Goal: Task Accomplishment & Management: Manage account settings

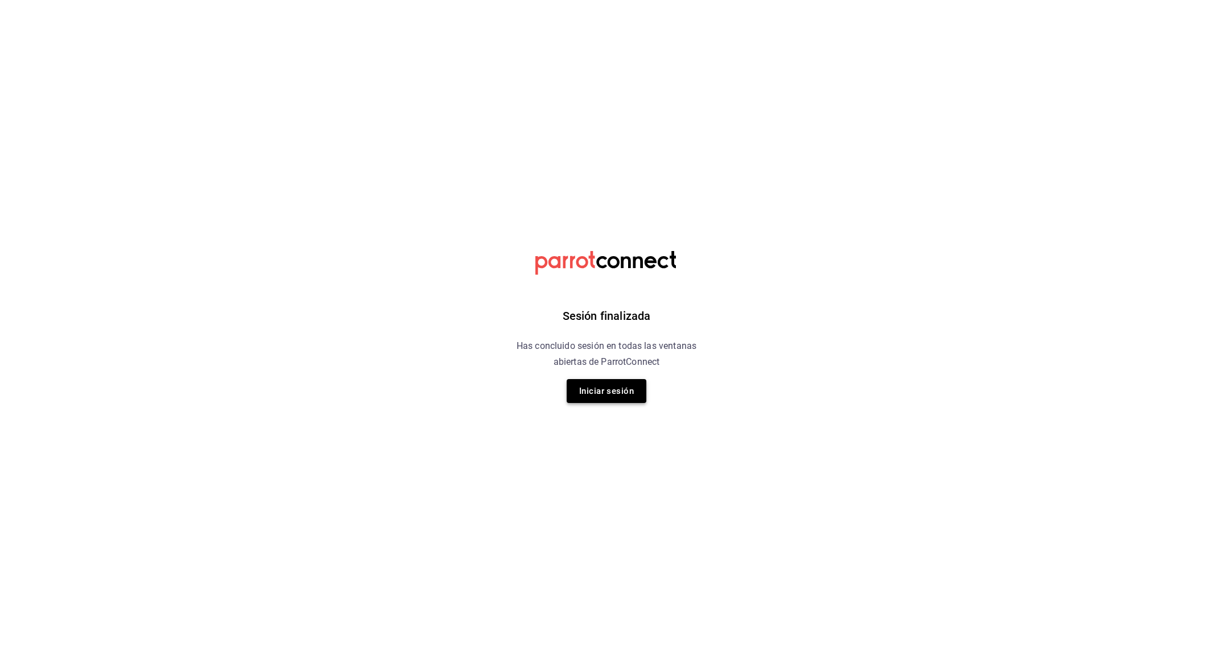
click at [623, 385] on button "Iniciar sesión" at bounding box center [607, 391] width 80 height 24
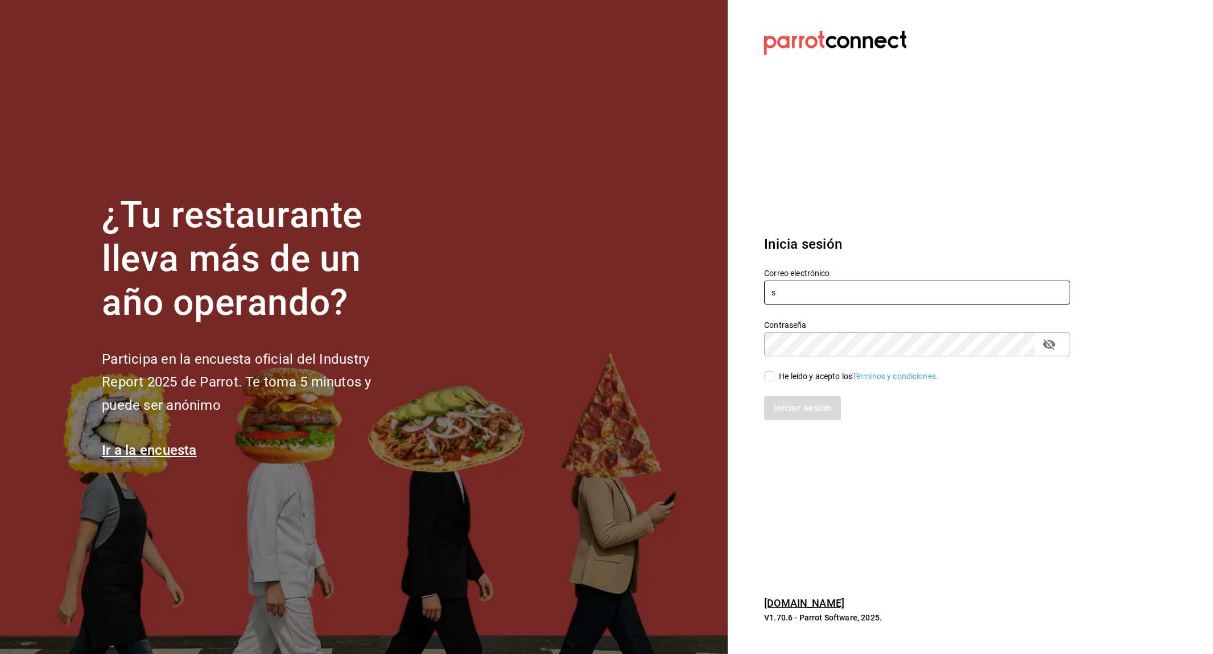
type input "su"
type input "[EMAIL_ADDRESS][DOMAIN_NAME]"
click at [814, 379] on div "He leído y acepto los Términos y condiciones." at bounding box center [858, 376] width 159 height 12
click at [774, 379] on input "He leído y acepto los Términos y condiciones." at bounding box center [769, 376] width 10 height 10
checkbox input "true"
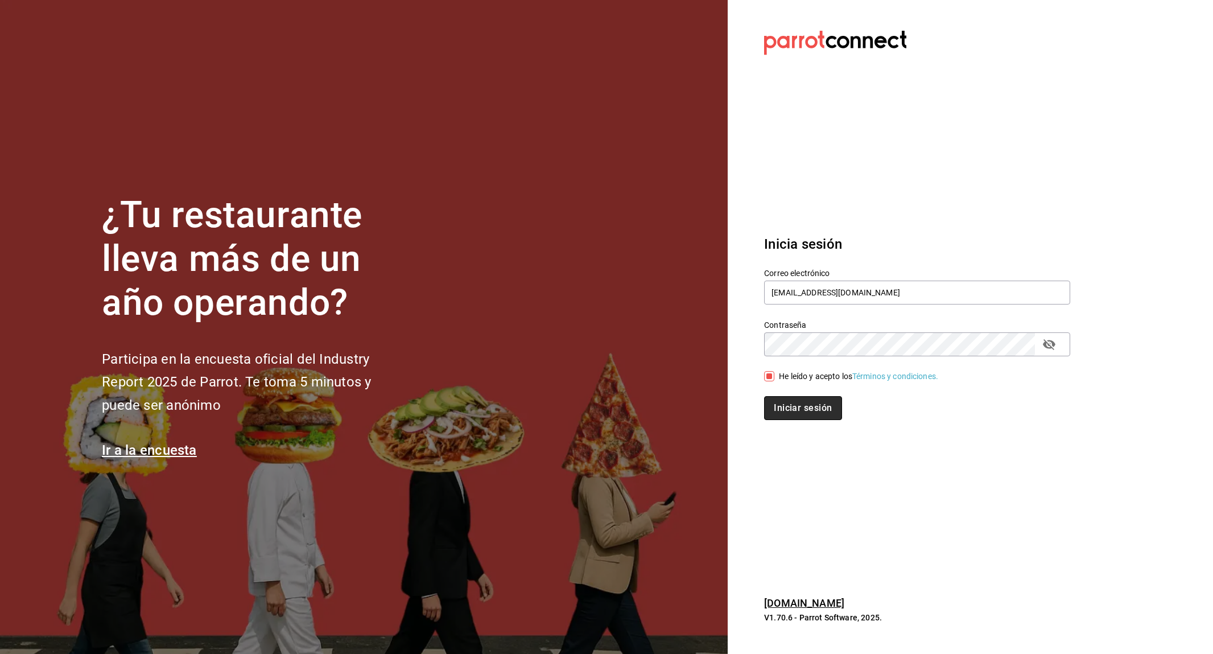
click at [816, 402] on button "Iniciar sesión" at bounding box center [802, 408] width 77 height 24
type input "sunfajuarez@gmail.com"
click at [812, 380] on div "He leído y acepto los Términos y condiciones." at bounding box center [858, 376] width 159 height 12
click at [774, 380] on input "He leído y acepto los Términos y condiciones." at bounding box center [769, 376] width 10 height 10
checkbox input "true"
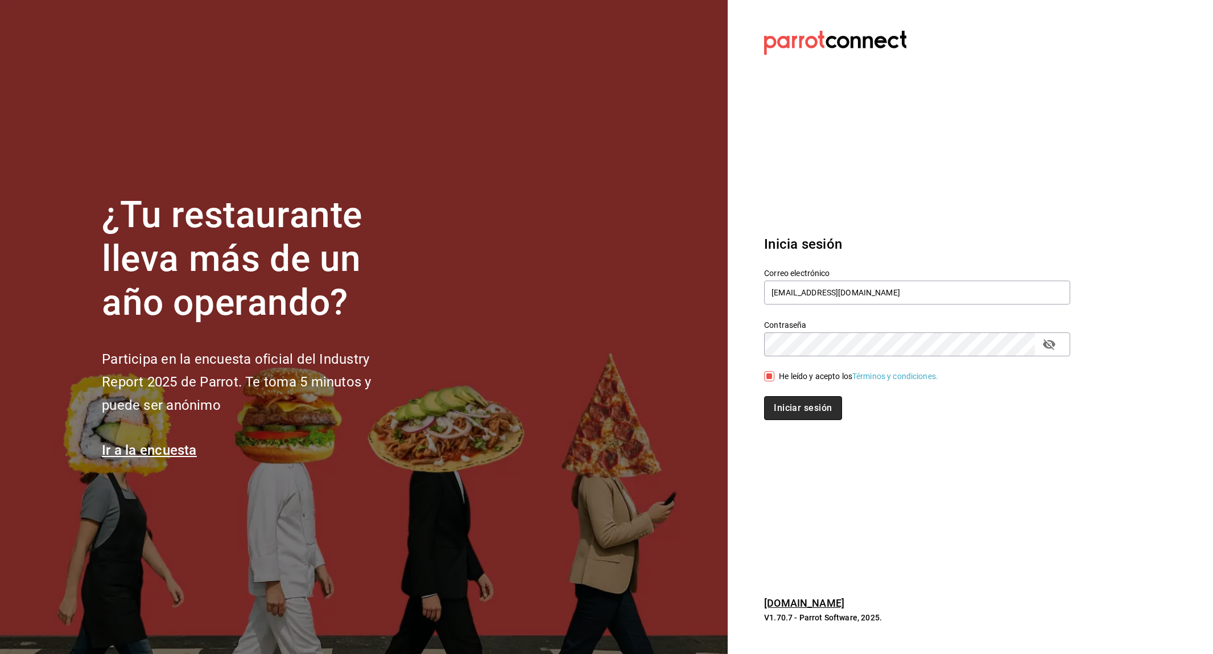
click at [796, 399] on button "Iniciar sesión" at bounding box center [802, 408] width 77 height 24
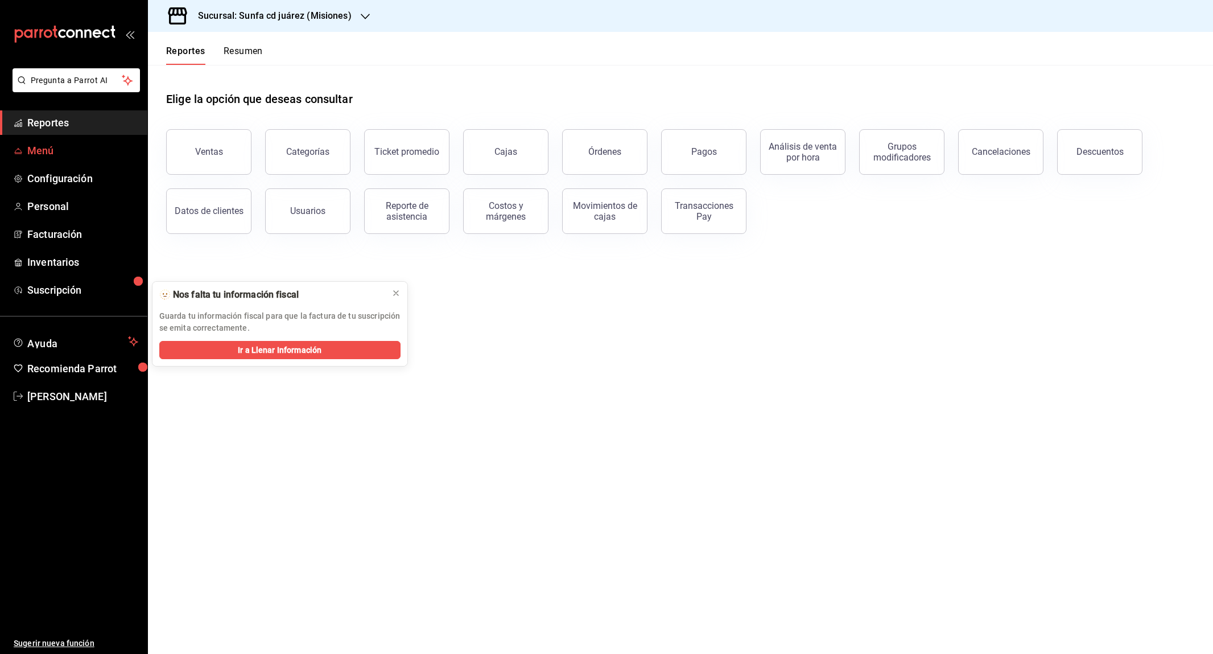
click at [91, 151] on span "Menú" at bounding box center [82, 150] width 111 height 15
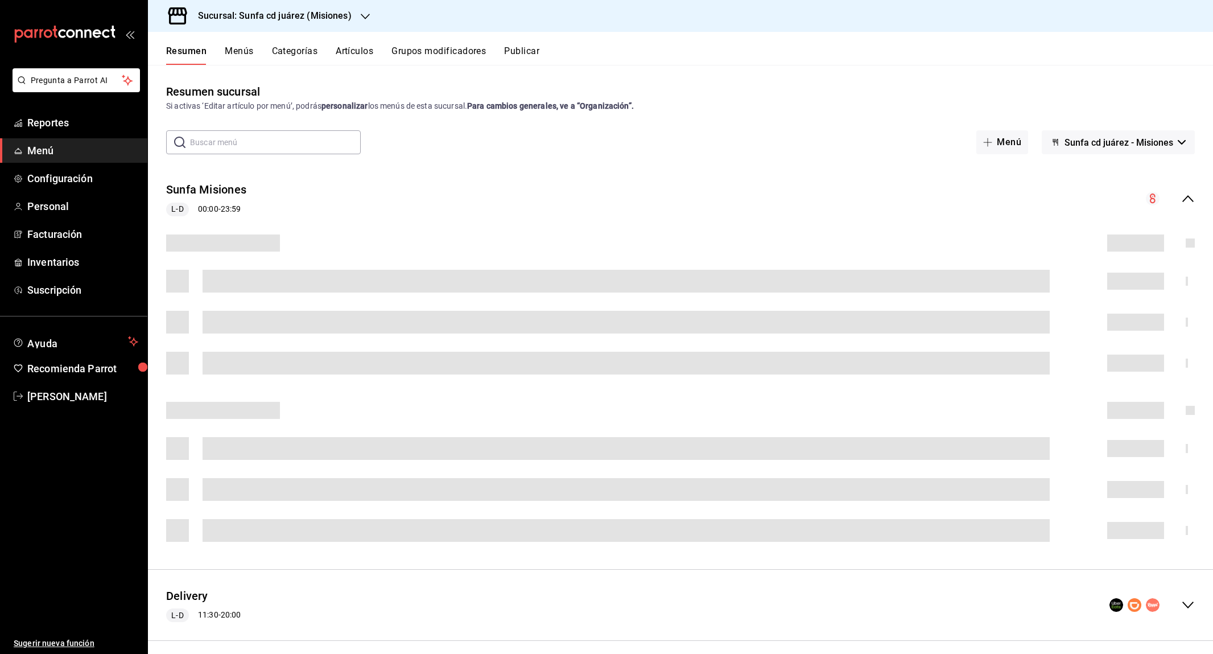
click at [245, 47] on button "Menús" at bounding box center [239, 55] width 28 height 19
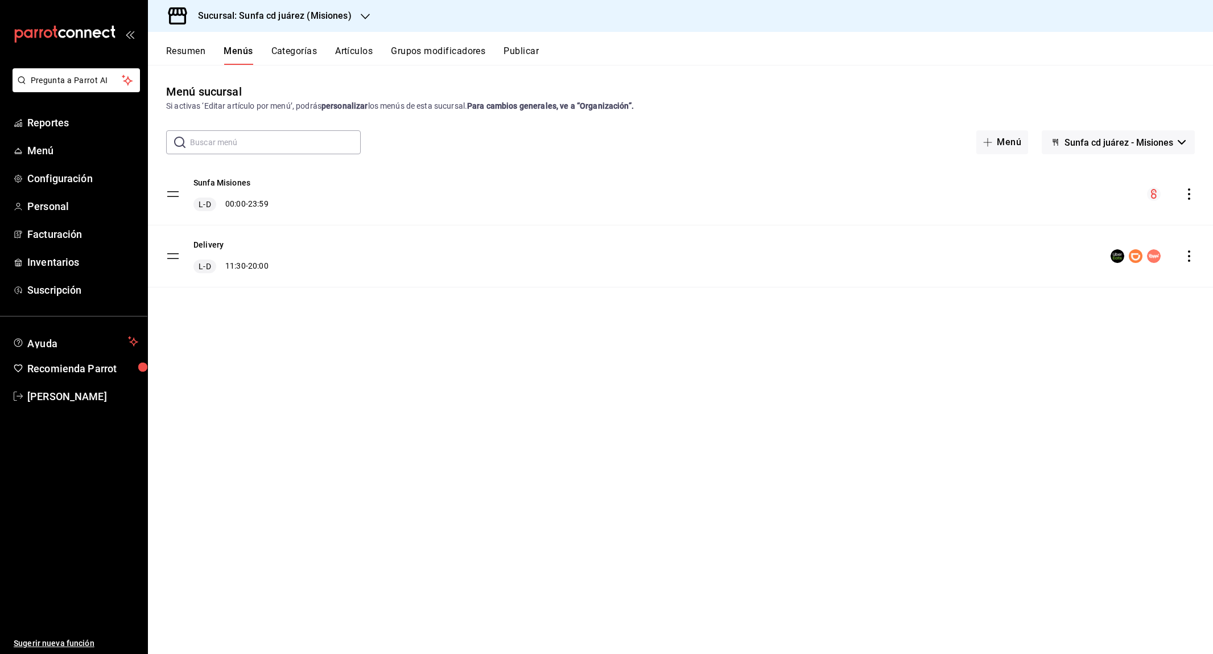
click at [873, 240] on div "Delivery L-D 11:30 - 20:00" at bounding box center [680, 255] width 1065 height 61
click at [352, 10] on div "Sucursal: Sunfa cd juárez (Misiones)" at bounding box center [265, 16] width 217 height 32
click at [263, 96] on span "[GEOGRAPHIC_DATA] ([GEOGRAPHIC_DATA])" at bounding box center [239, 100] width 164 height 12
click at [219, 249] on div "Delivery S,D 10:00 - 18:00" at bounding box center [230, 256] width 75 height 34
click at [214, 242] on button "Delivery" at bounding box center [208, 244] width 30 height 11
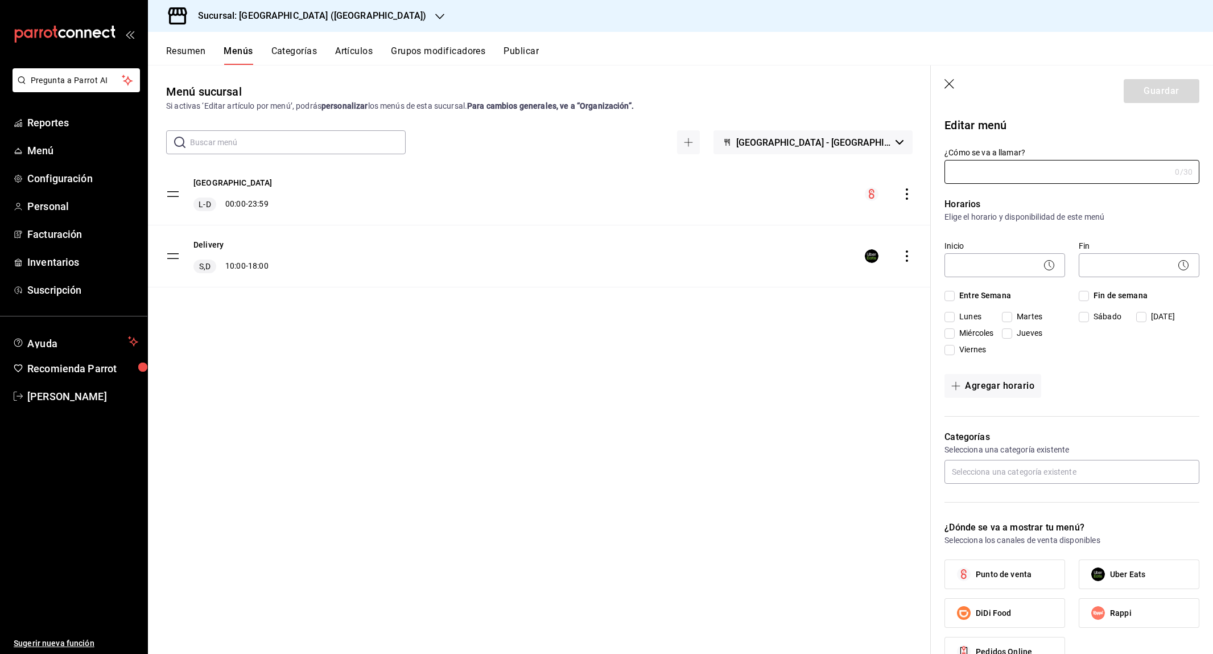
type input "Delivery"
checkbox input "true"
type input "01746161893050"
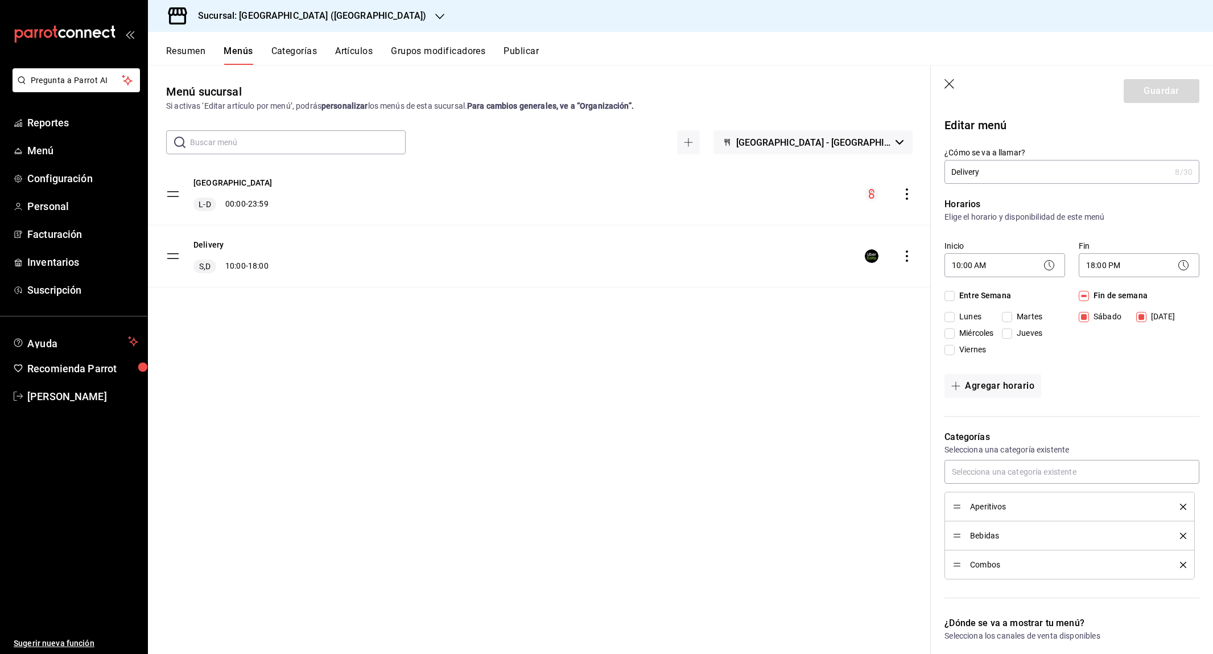
click at [950, 296] on input "Entre Semana" at bounding box center [949, 296] width 10 height 10
checkbox input "true"
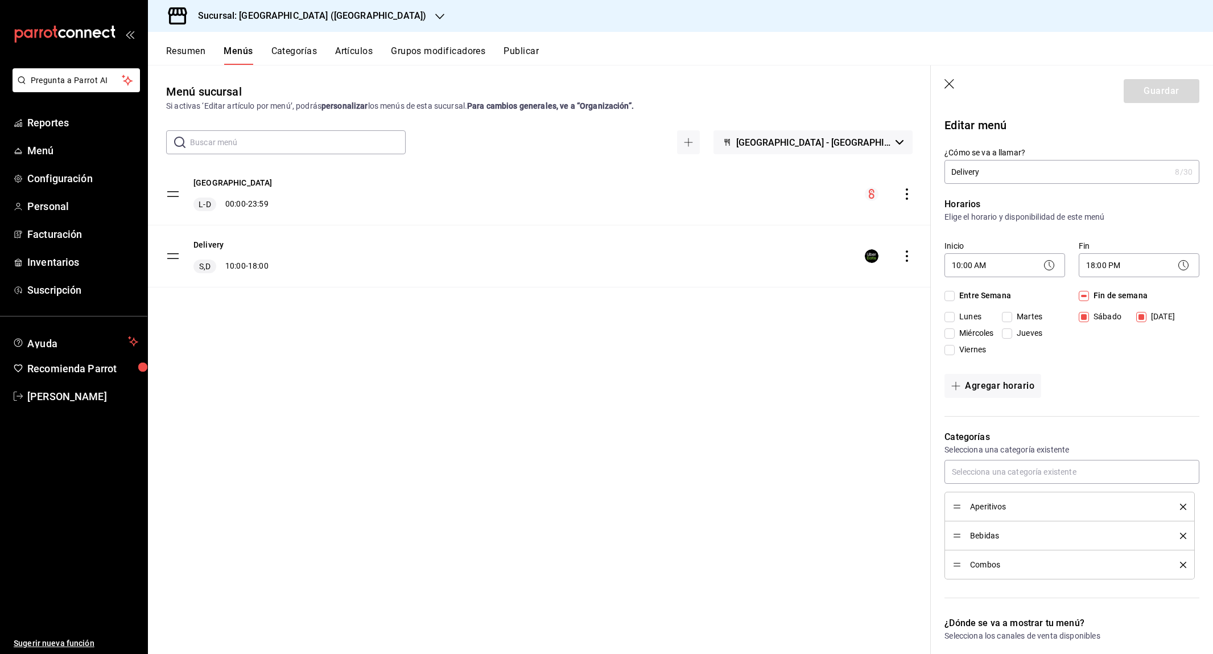
checkbox input "true"
click at [1182, 82] on button "Guardar" at bounding box center [1162, 91] width 76 height 24
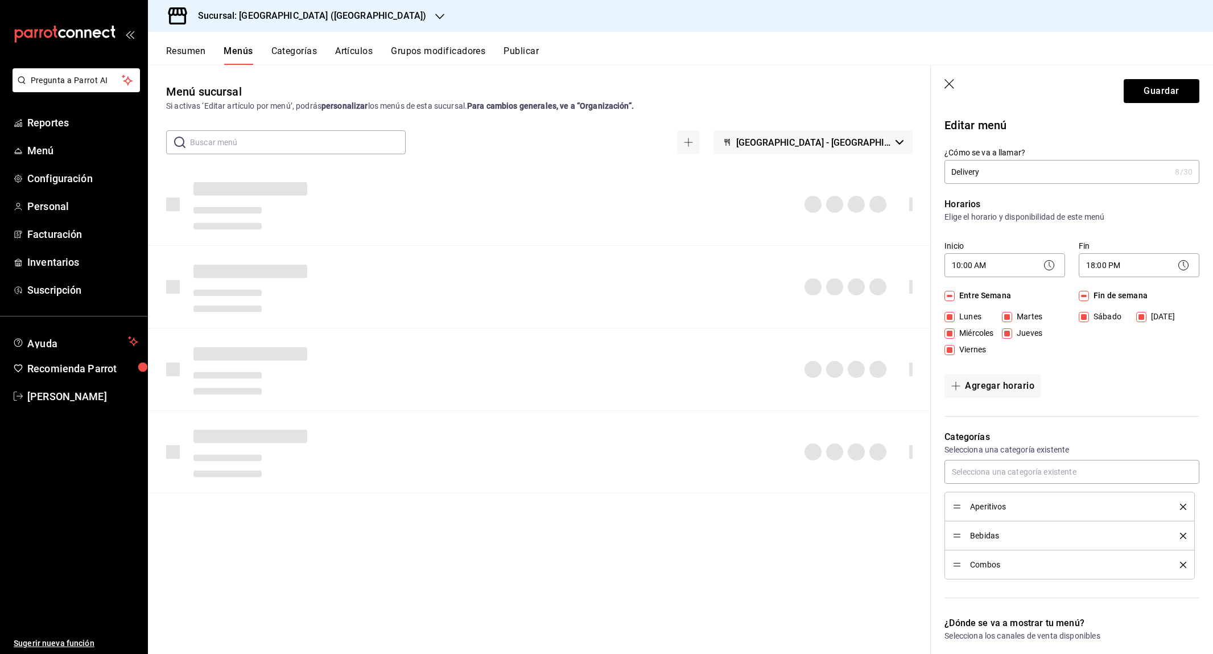
checkbox input "false"
type input "1758558348065"
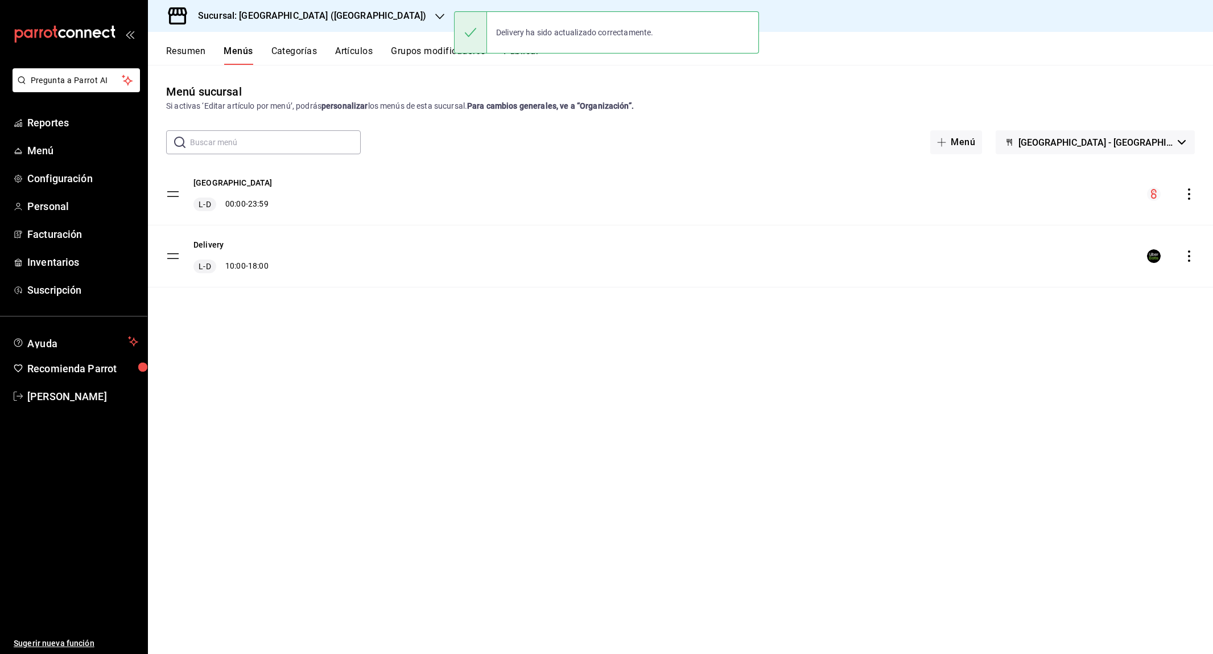
click at [358, 53] on button "Artículos" at bounding box center [354, 55] width 38 height 19
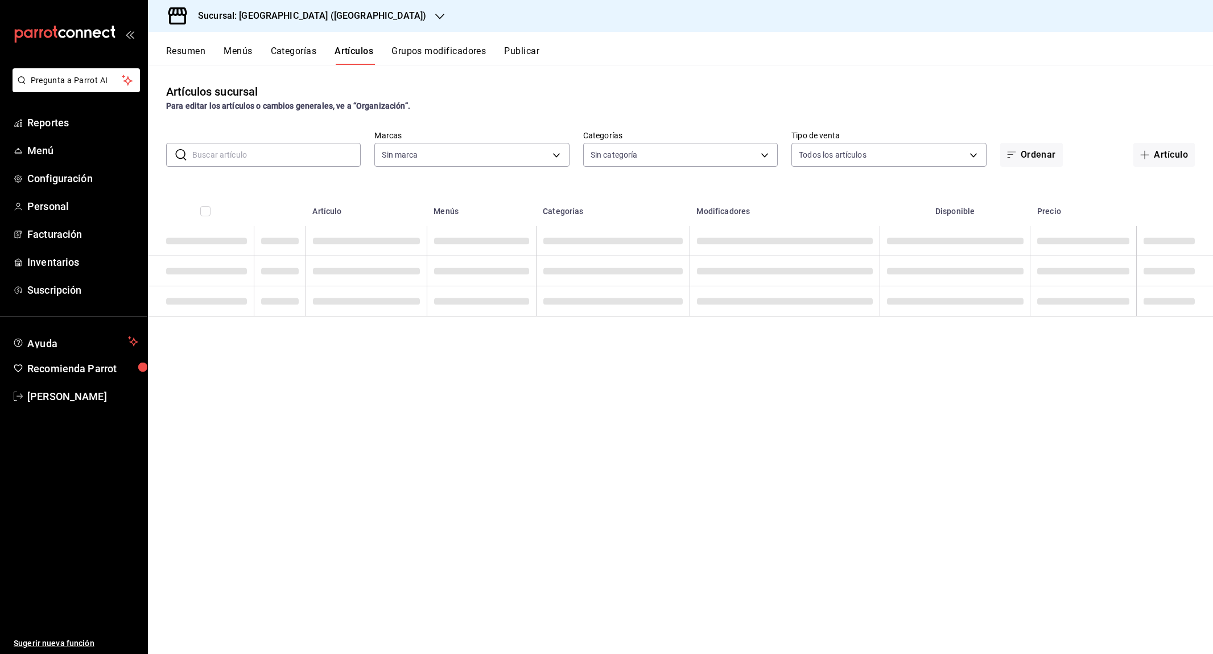
click at [542, 49] on div "Resumen Menús Categorías Artículos Grupos modificadores Publicar" at bounding box center [689, 55] width 1047 height 19
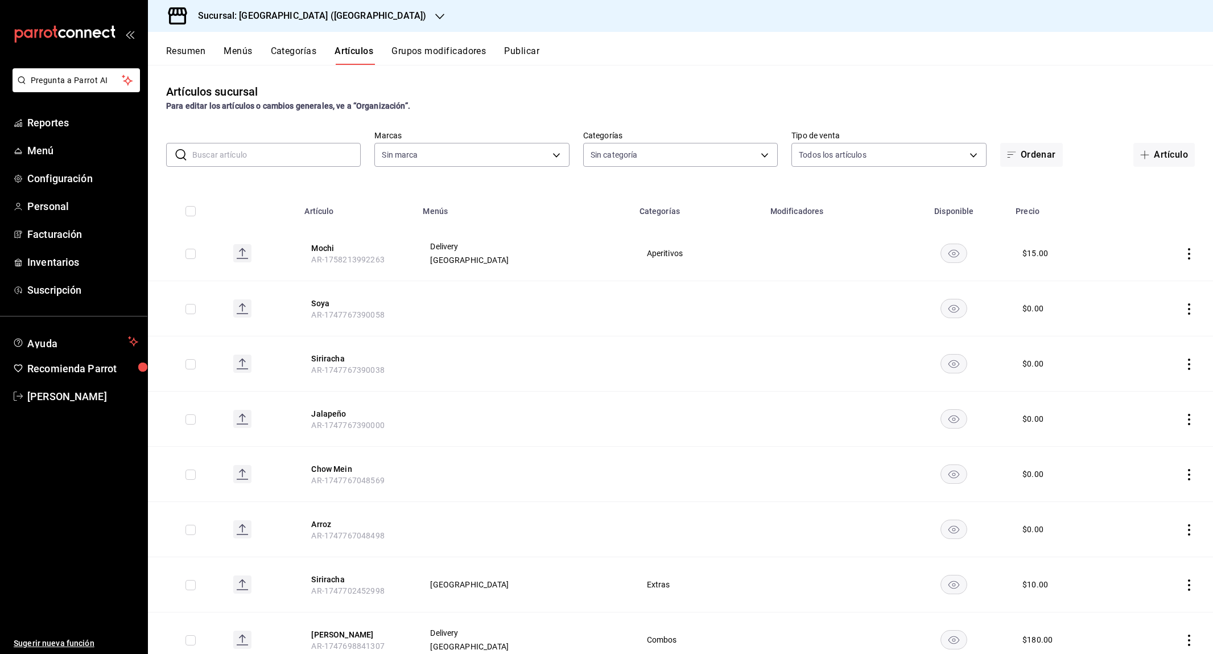
type input "76249d6f-d96c-4a1b-aa81-43e3d5e7e791"
type input "9437574a-a15d-49db-8e60-a8e2b21ad083,e663196b-2029-4c27-84af-bc767ad16387,40cf7…"
click at [525, 51] on button "Publicar" at bounding box center [521, 55] width 35 height 19
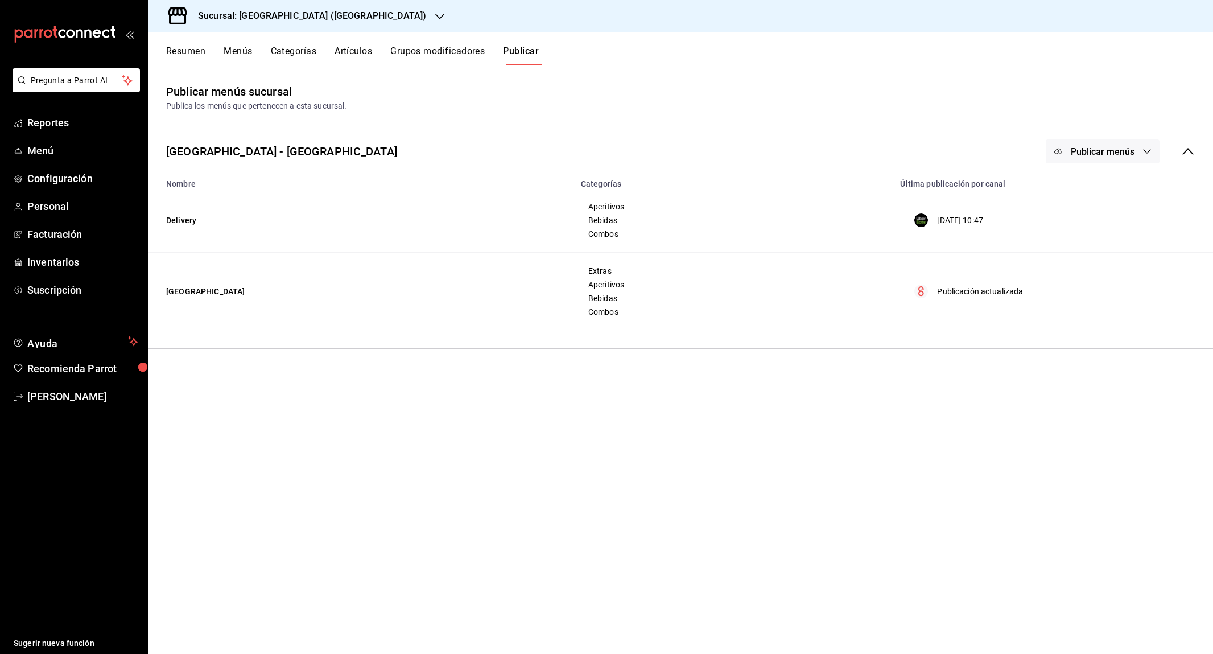
click at [1114, 155] on span "Publicar menús" at bounding box center [1103, 151] width 64 height 11
click at [1093, 189] on span "Uber Eats" at bounding box center [1119, 187] width 55 height 12
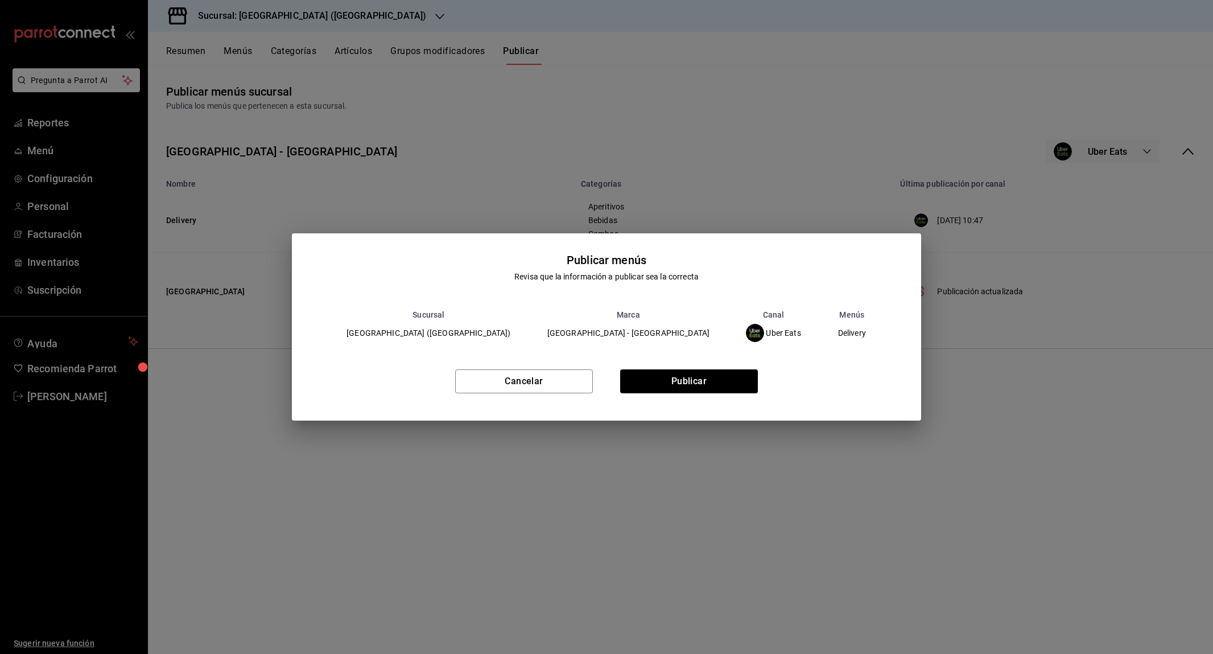
click at [725, 398] on div "Cancelar Publicar" at bounding box center [606, 385] width 629 height 69
click at [727, 388] on button "Publicar" at bounding box center [689, 381] width 138 height 24
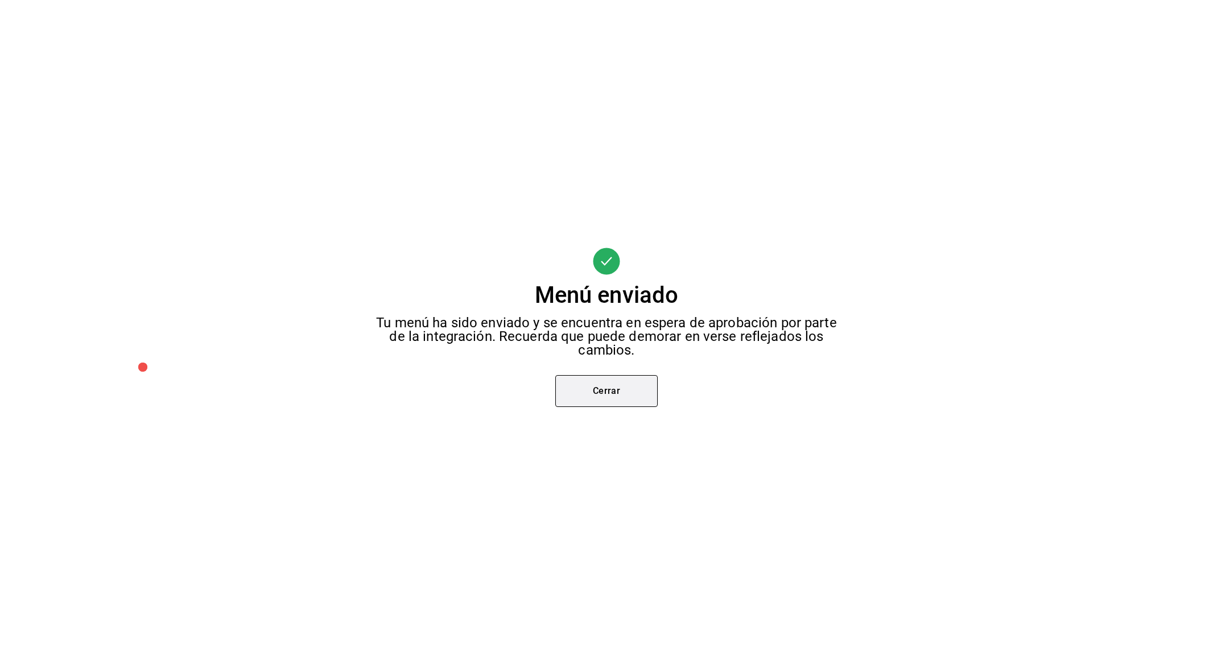
click at [597, 378] on button "Cerrar" at bounding box center [606, 391] width 102 height 32
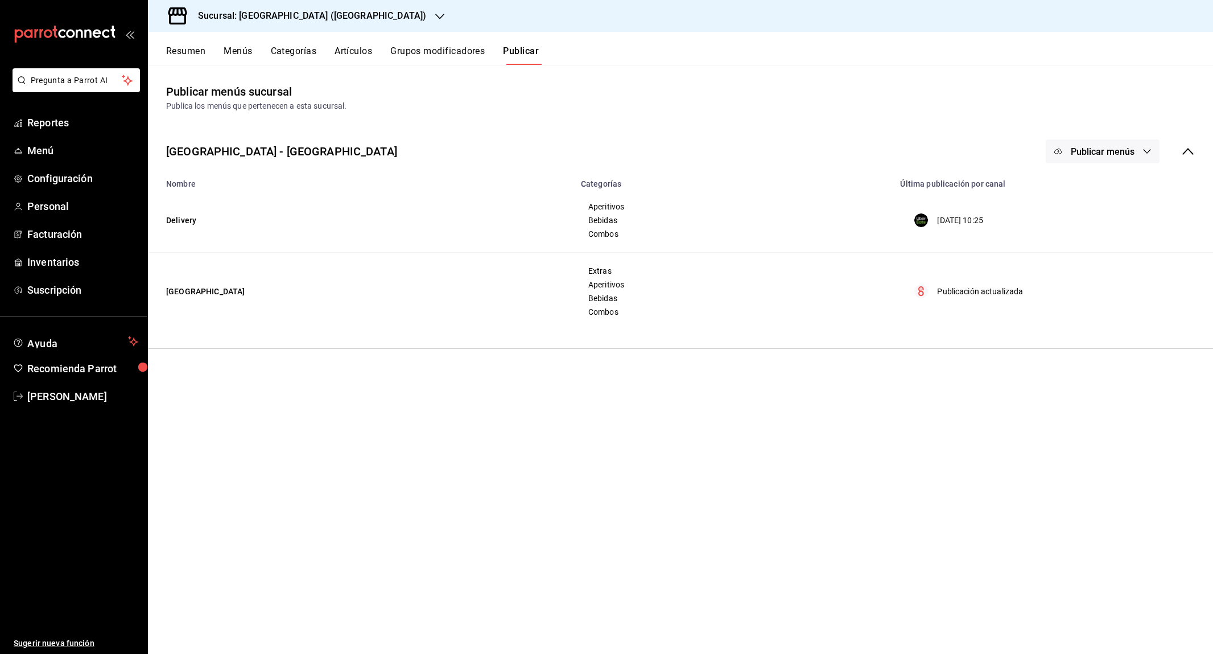
click at [451, 51] on button "Grupos modificadores" at bounding box center [437, 55] width 94 height 19
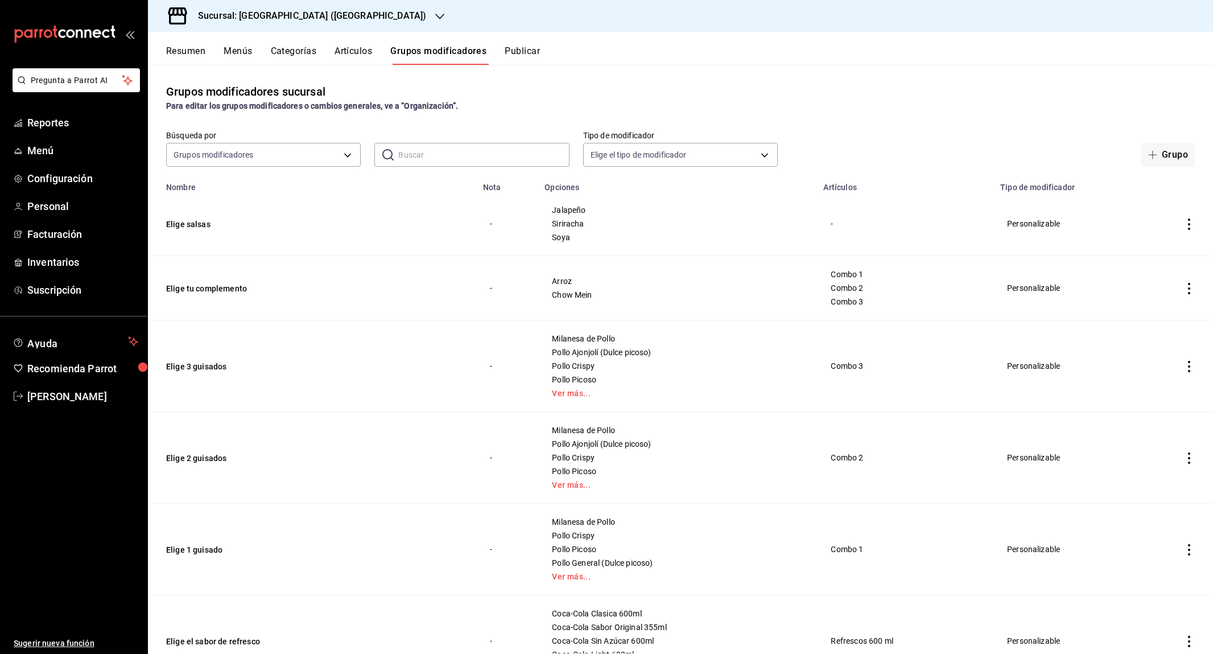
click at [192, 44] on div "Resumen Menús Categorías Artículos Grupos modificadores Publicar" at bounding box center [680, 48] width 1065 height 33
click at [194, 50] on button "Resumen" at bounding box center [185, 55] width 39 height 19
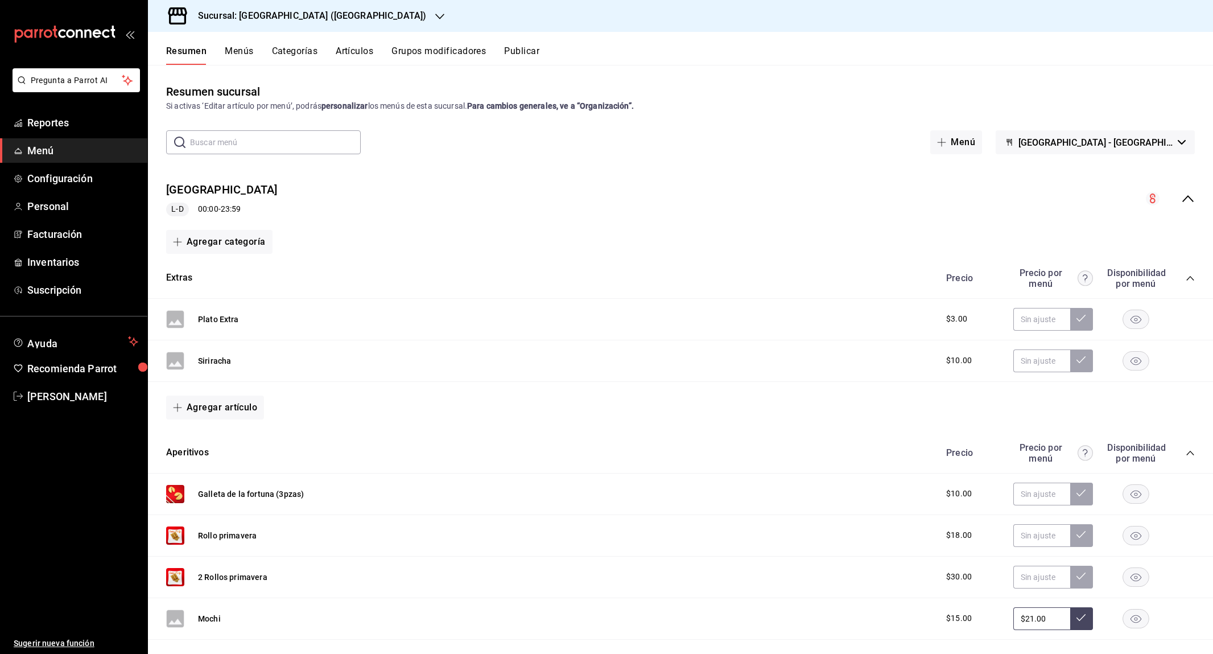
click at [1186, 205] on div "Sunfa plaza centro L-D 00:00 - 23:59" at bounding box center [680, 198] width 1065 height 53
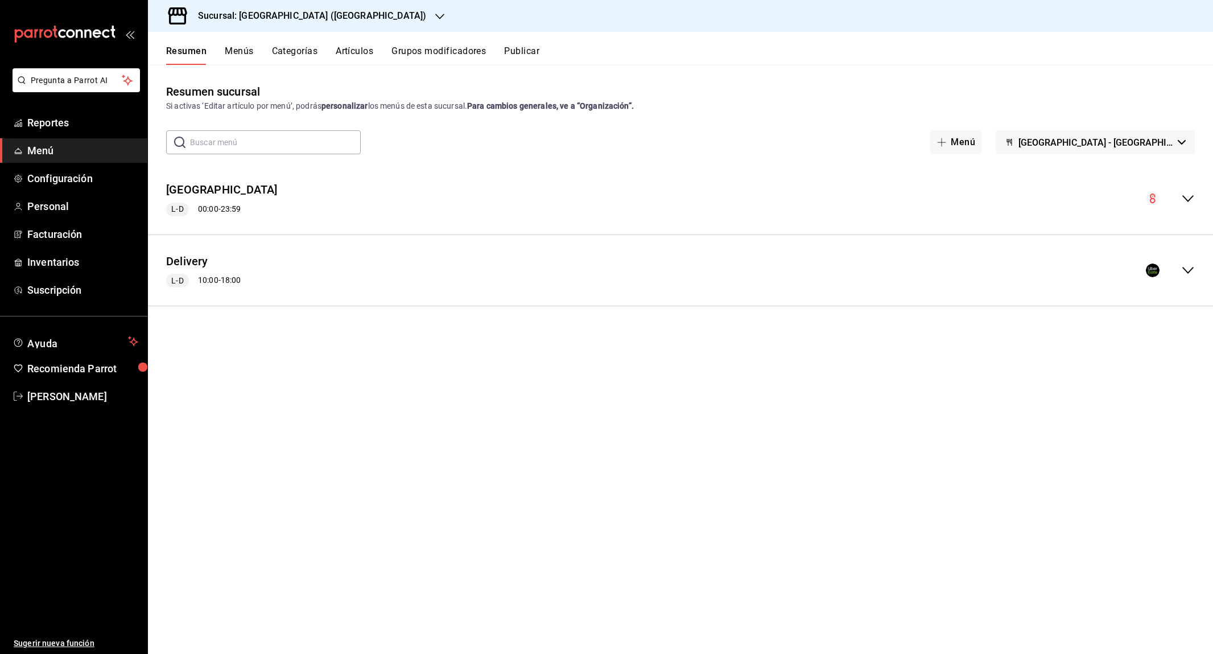
click at [242, 51] on button "Menús" at bounding box center [239, 55] width 28 height 19
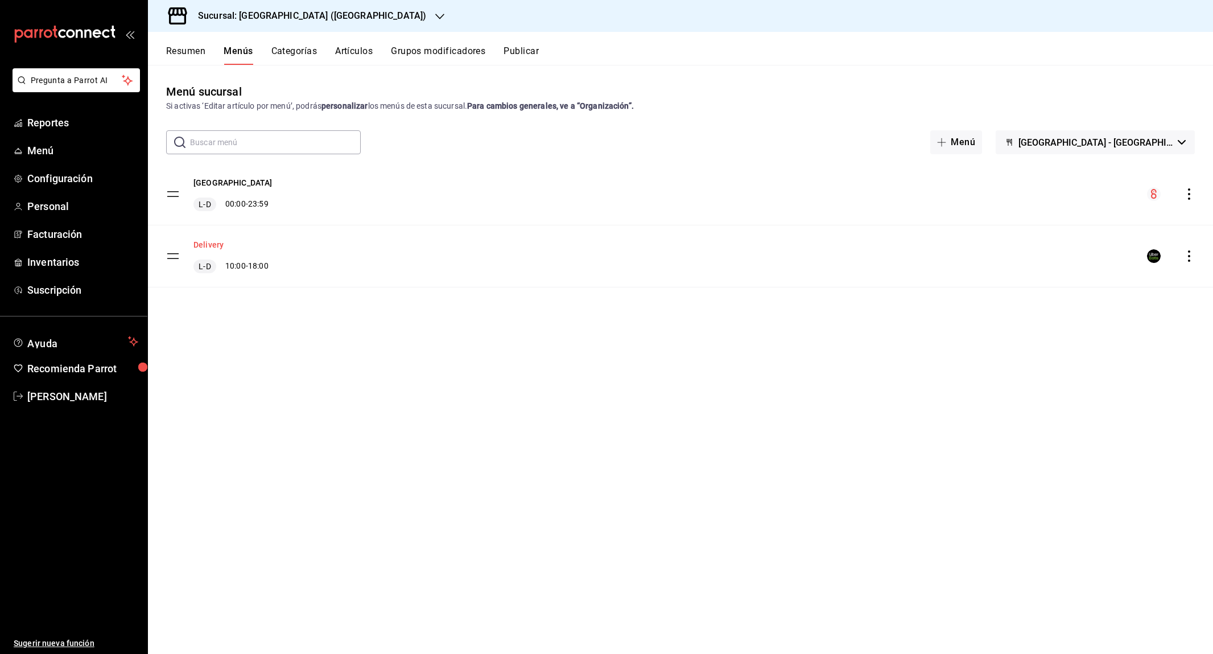
click at [220, 243] on button "Delivery" at bounding box center [208, 244] width 30 height 11
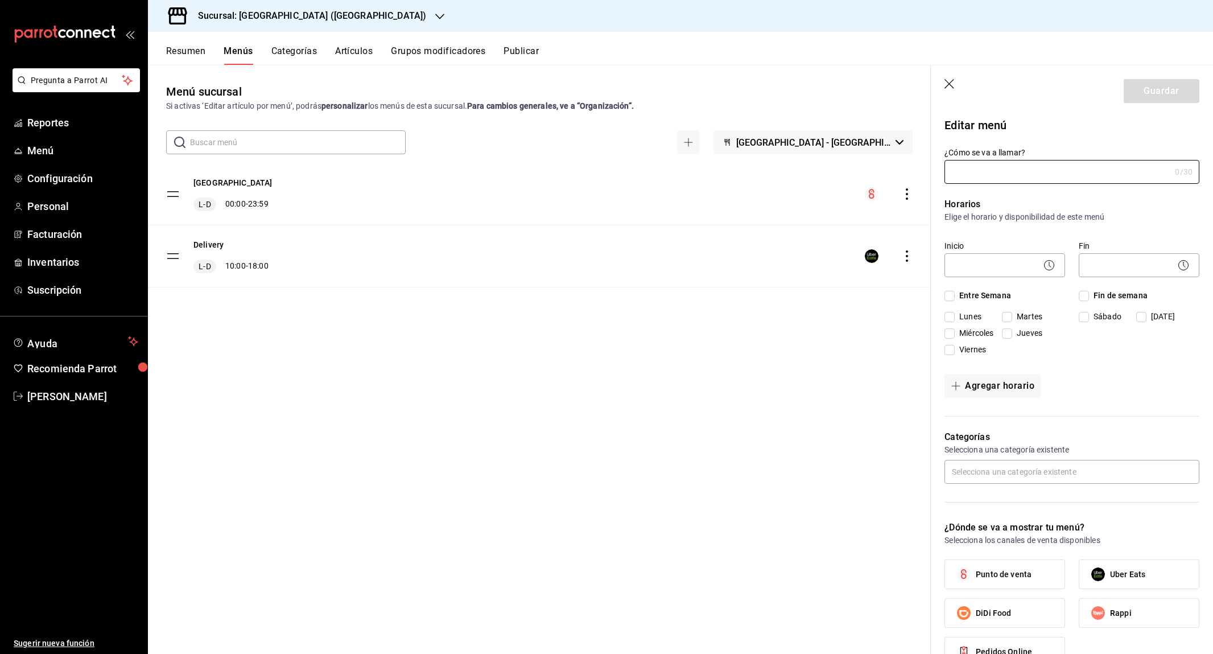
type input "Delivery"
checkbox input "true"
type input "01746161893050"
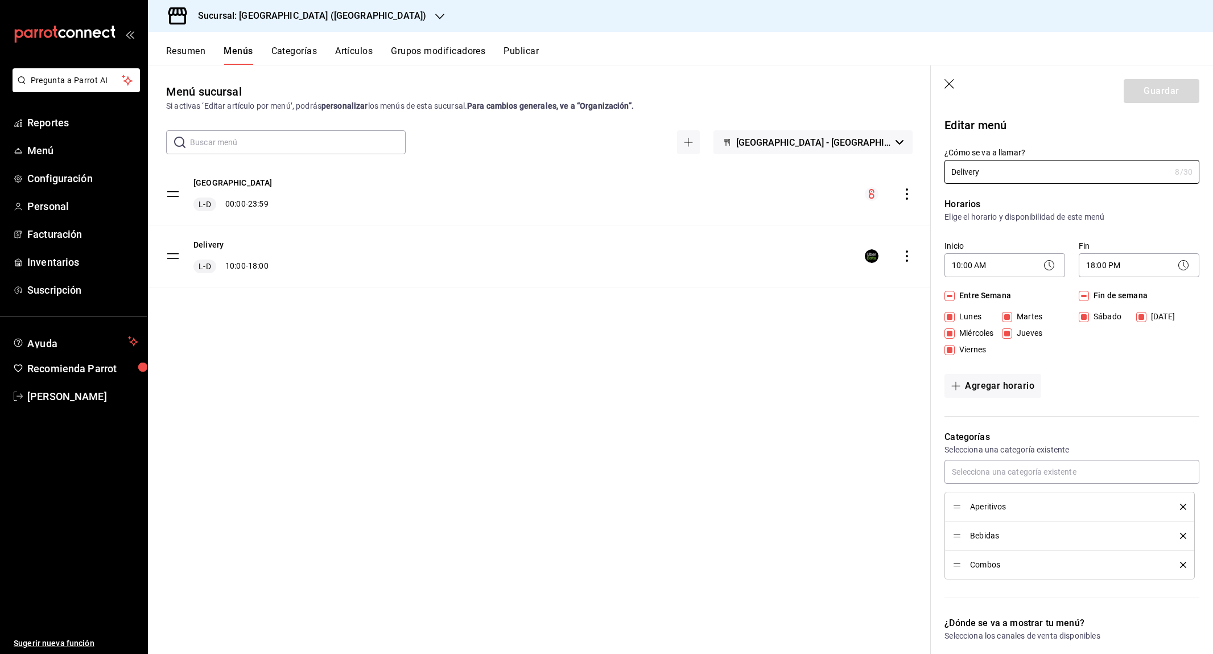
click at [949, 86] on icon "button" at bounding box center [949, 84] width 11 height 11
checkbox input "false"
type input "1758558475460"
